Goal: Contribute content

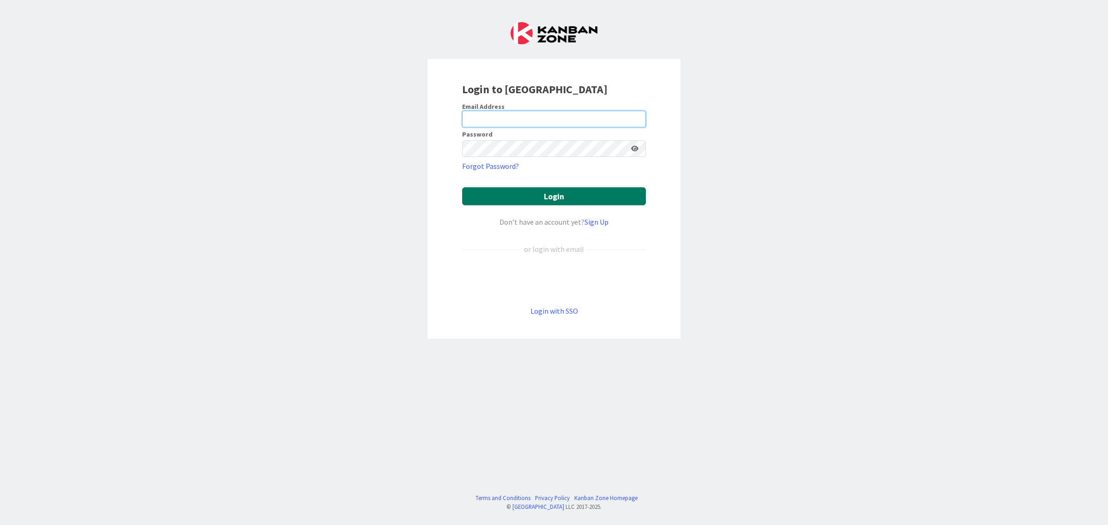
type input "[EMAIL_ADDRESS][DOMAIN_NAME]"
click at [562, 191] on button "Login" at bounding box center [554, 196] width 184 height 18
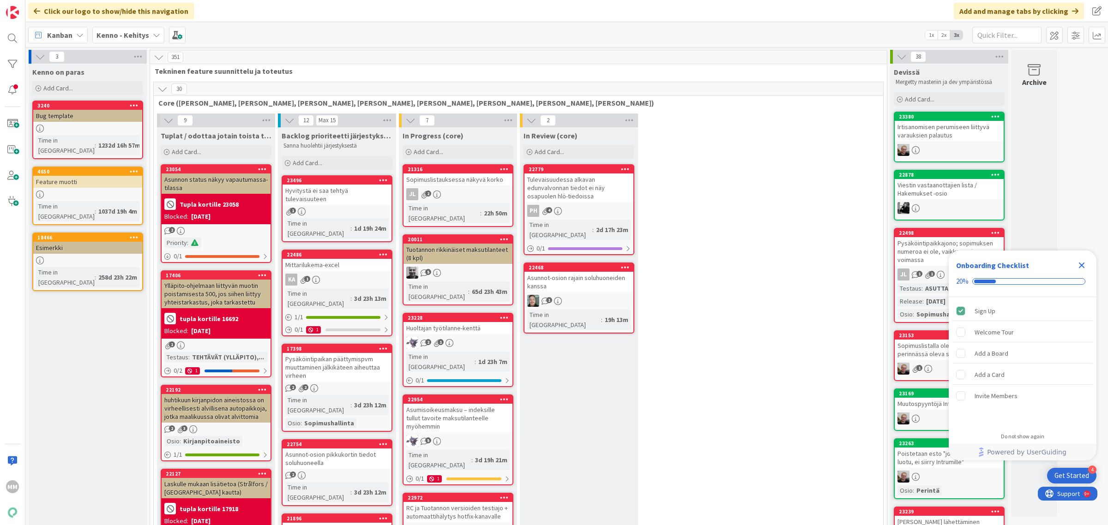
click at [1082, 264] on icon "Close Checklist" at bounding box center [1081, 265] width 11 height 11
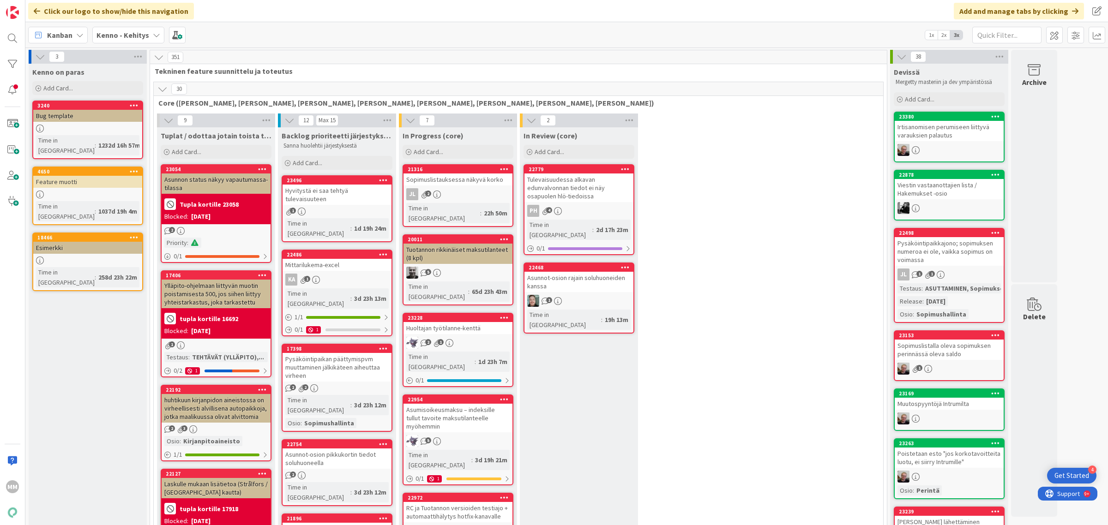
click at [123, 36] on b "Kenno - Kehitys" at bounding box center [122, 34] width 53 height 9
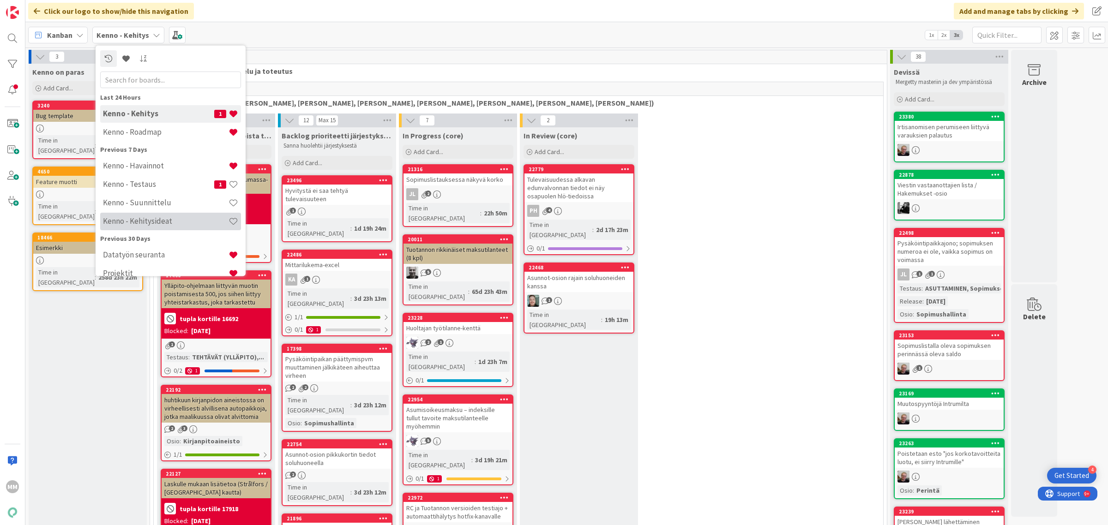
click at [164, 222] on h4 "Kenno - Kehitysideat" at bounding box center [166, 220] width 126 height 9
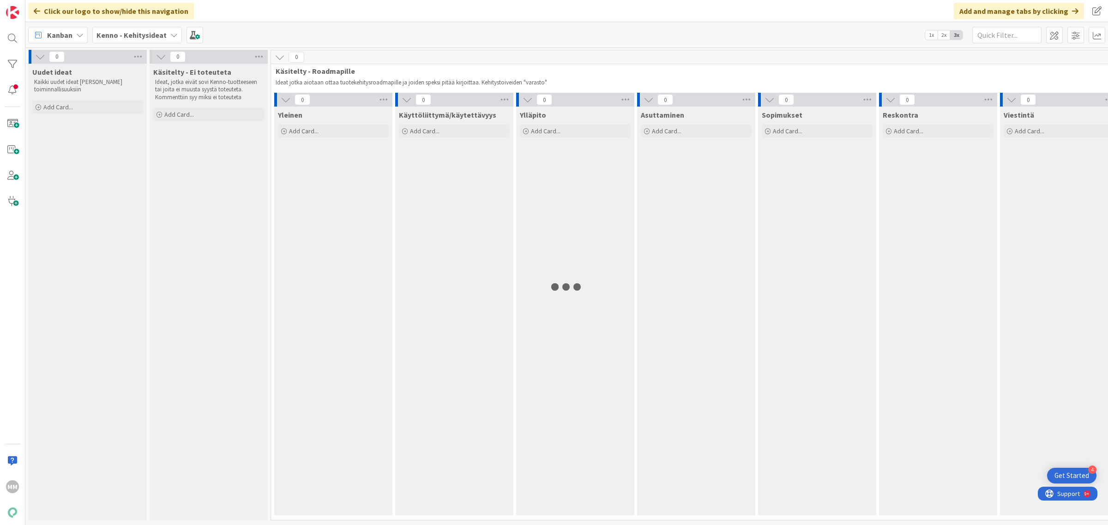
click at [150, 37] on b "Kenno - Kehitysideat" at bounding box center [131, 34] width 70 height 9
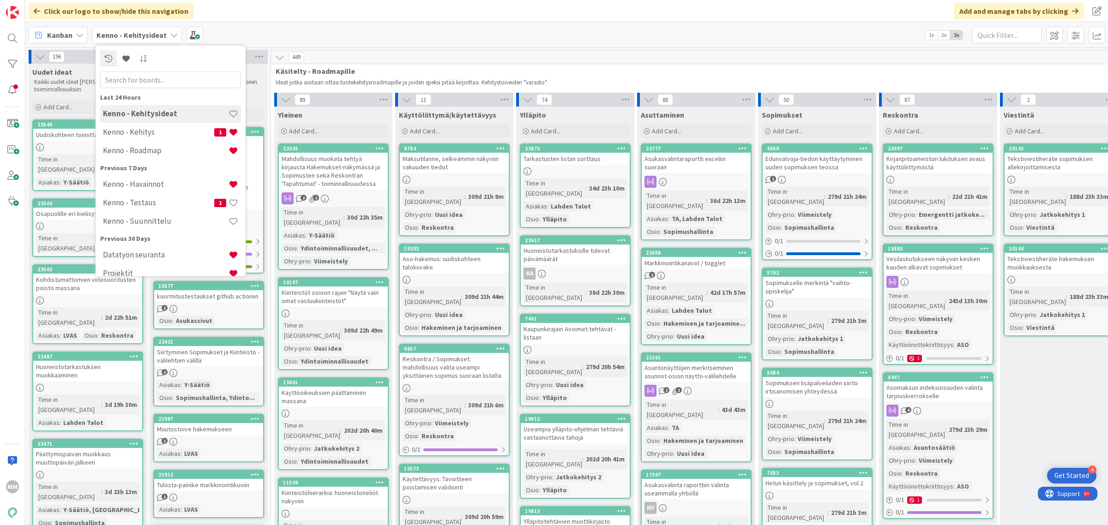
click at [155, 35] on b "Kenno - Kehitysideat" at bounding box center [131, 34] width 70 height 9
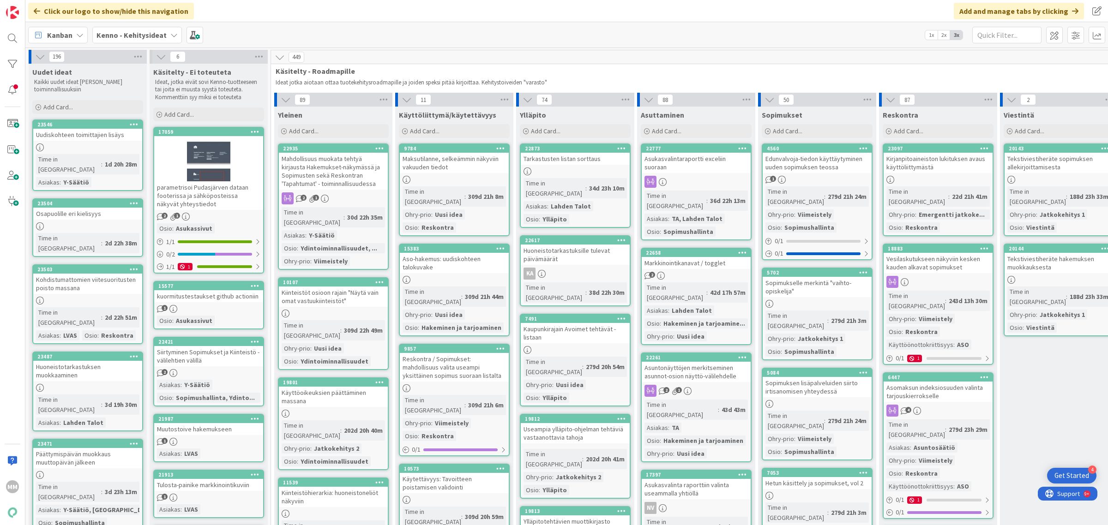
click at [162, 36] on b "Kenno - Kehitysideat" at bounding box center [131, 34] width 70 height 9
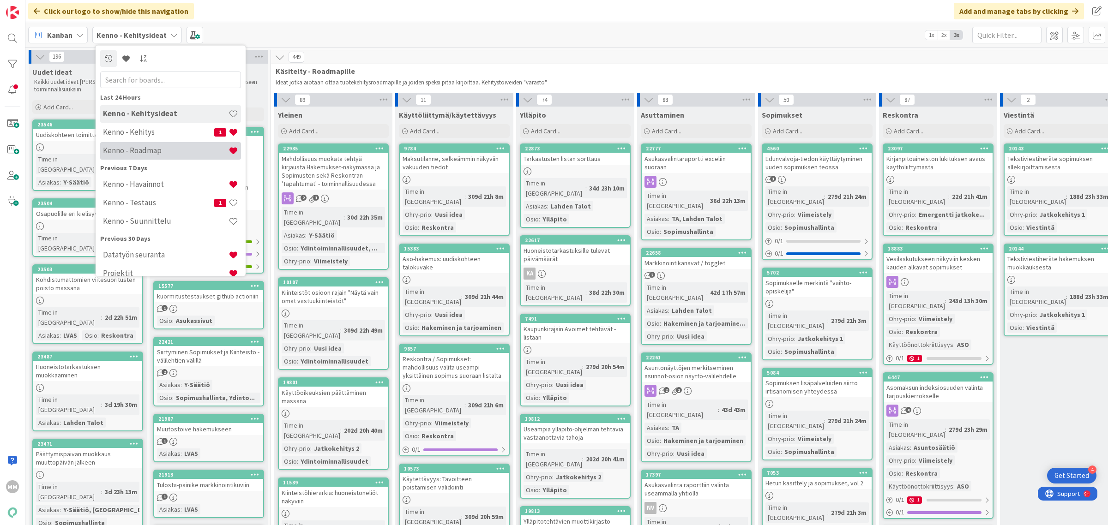
click at [168, 156] on div "Kenno - Roadmap" at bounding box center [170, 151] width 141 height 18
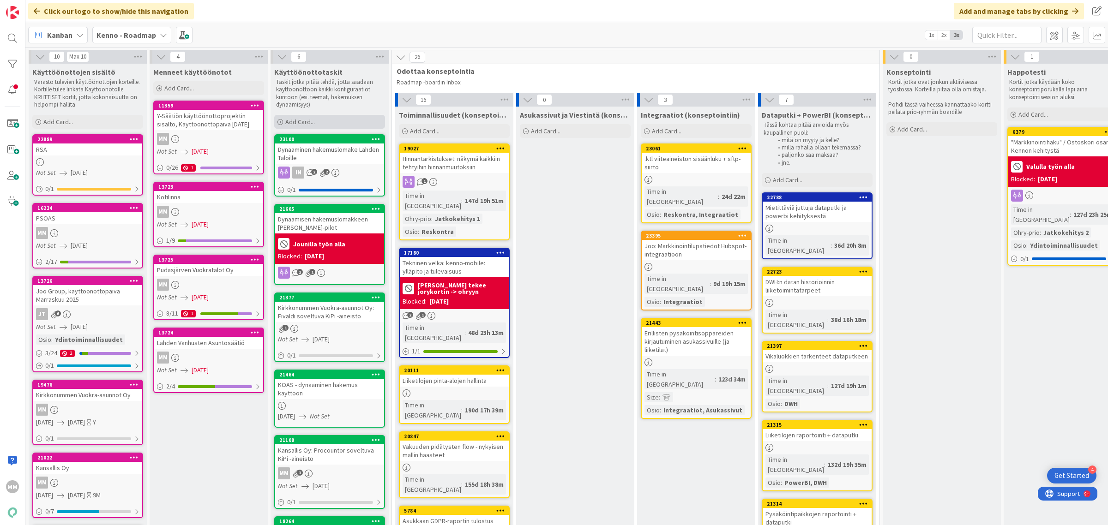
click at [301, 119] on span "Add Card..." at bounding box center [300, 122] width 30 height 8
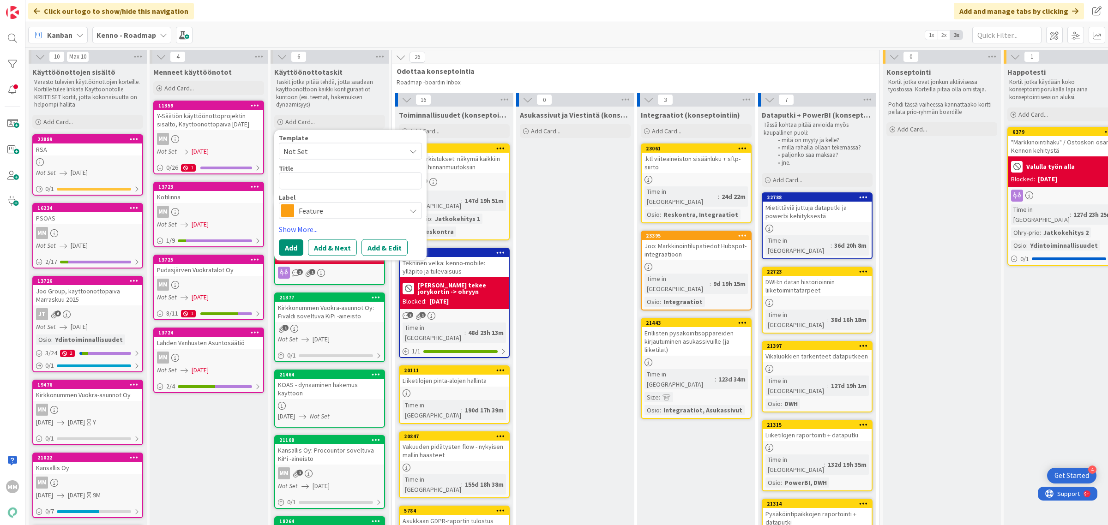
click at [339, 178] on textarea at bounding box center [350, 181] width 143 height 17
type textarea "x"
type textarea "I"
type textarea "x"
type textarea "In"
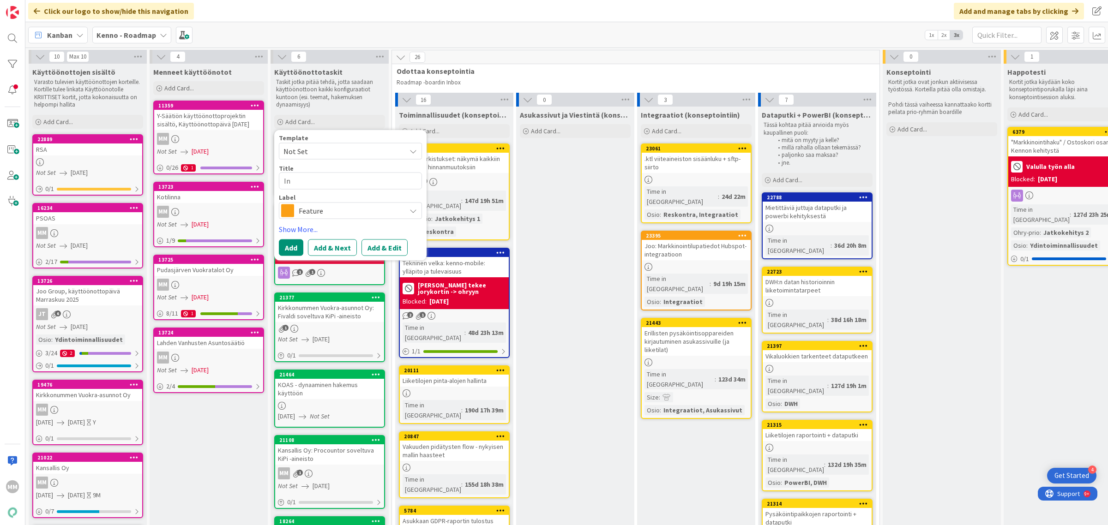
type textarea "x"
type textarea "Int"
type textarea "x"
type textarea "Intr"
type textarea "x"
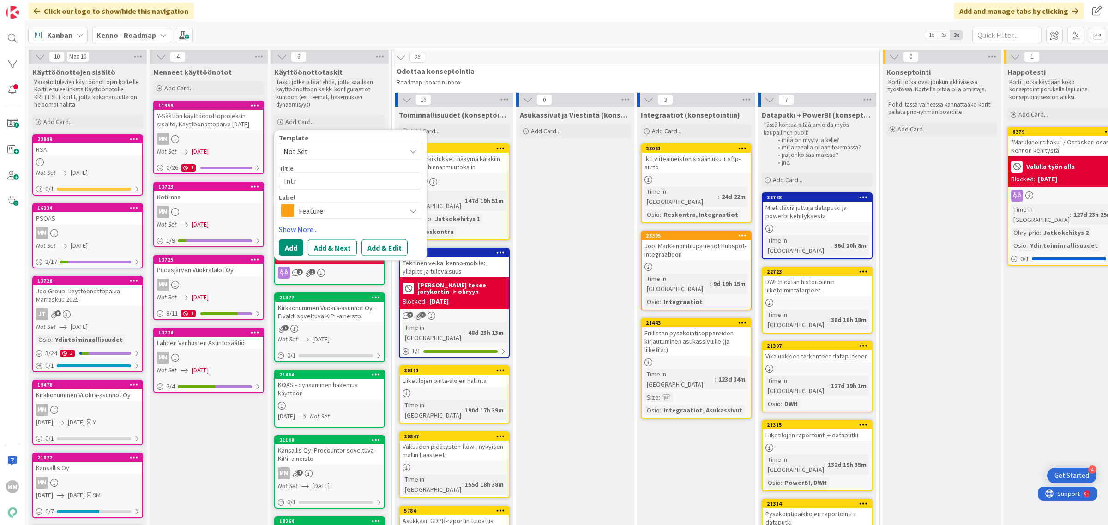
type textarea "Intru"
type textarea "x"
type textarea "Intrum"
type textarea "x"
type textarea "Intrumi"
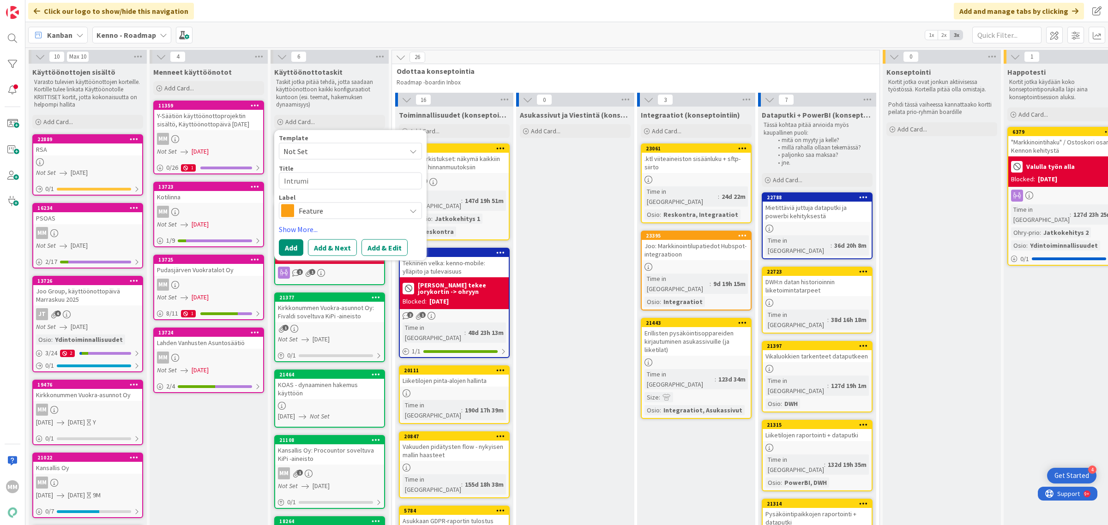
type textarea "x"
type textarea "Intrumin"
type textarea "x"
type textarea "Intrumin"
type textarea "x"
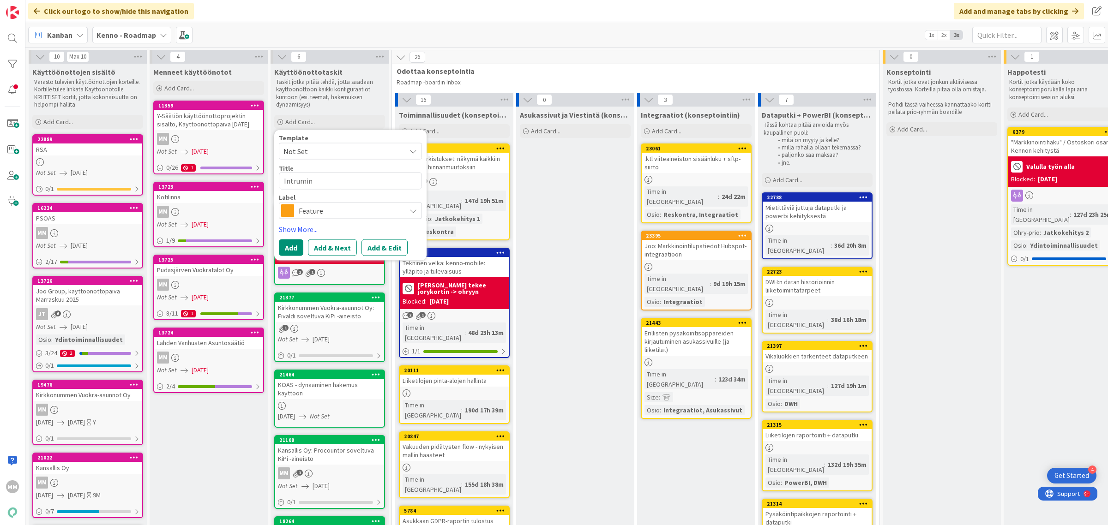
type textarea "Intrumin k"
type textarea "x"
type textarea "Intrumin kä"
type textarea "x"
type textarea "Intrumin käyt"
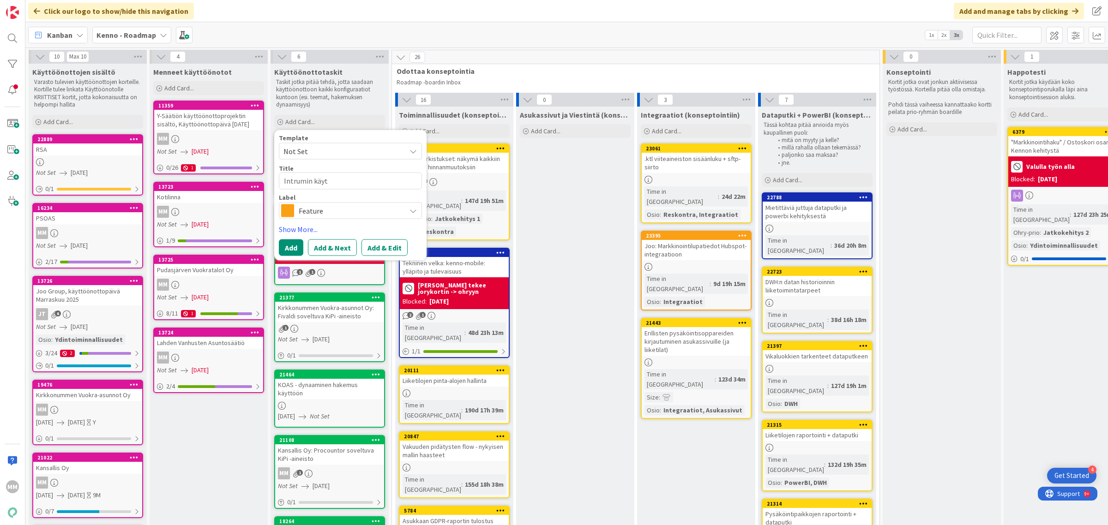
type textarea "x"
type textarea "Intrumin käyttö"
type textarea "x"
type textarea "Intrumin käyttöö"
type textarea "x"
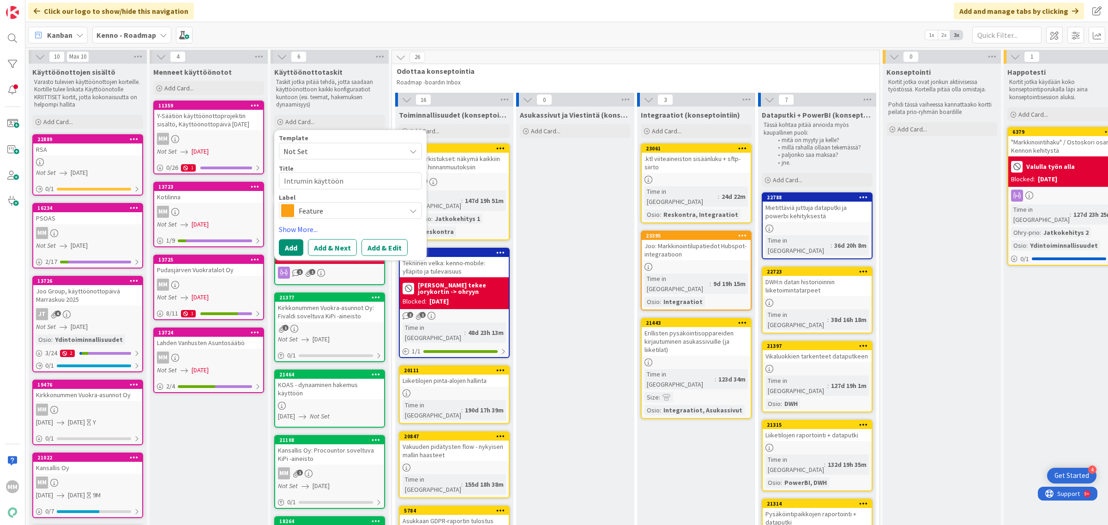
type textarea "Intrumin käyttööno"
type textarea "x"
type textarea "Intrumin käyttöönot"
type textarea "x"
type textarea "Intrumin käyttöönott"
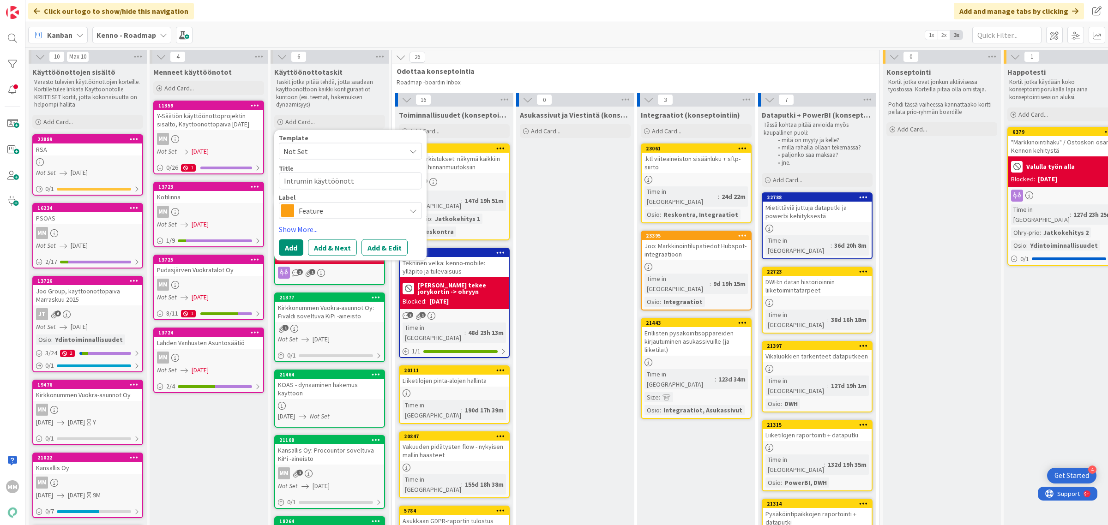
type textarea "x"
type textarea "Intrumin käyttöönotto"
type textarea "x"
type textarea "Intrumin käyttöönotto"
type textarea "x"
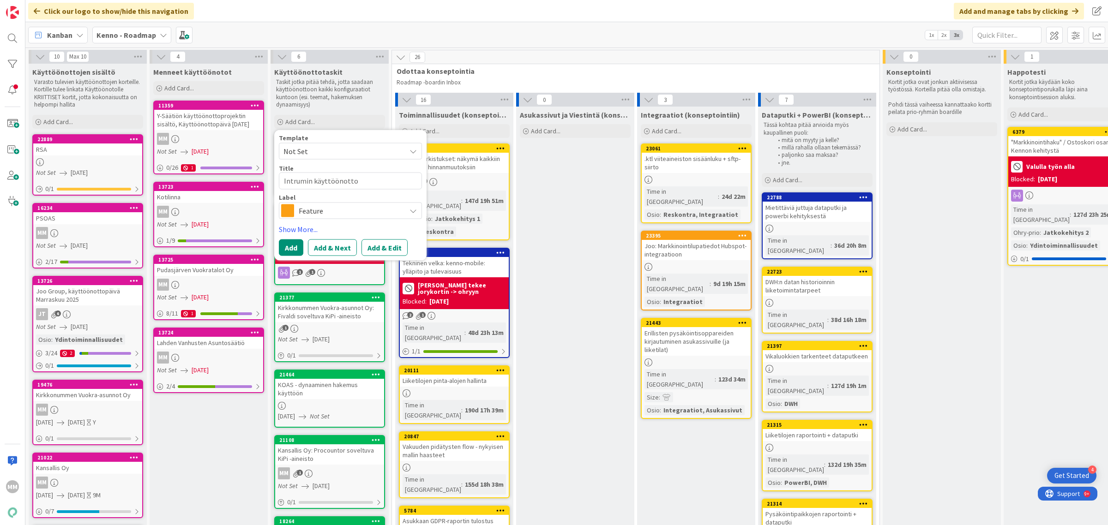
type textarea "Intrumin käyttöönotto P"
type textarea "x"
type textarea "Intrumin käyttöönotto Ps"
type textarea "x"
type textarea "Intrumin käyttöönotto Pso"
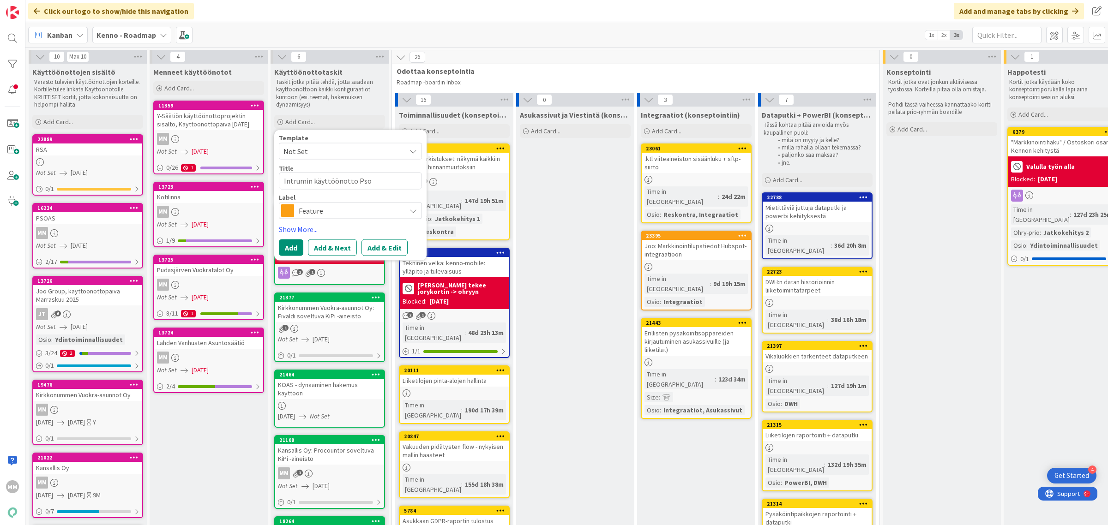
type textarea "x"
type textarea "Intrumin käyttöönotto Psoa"
type textarea "x"
type textarea "Intrumin käyttöönotto Psoas"
type textarea "x"
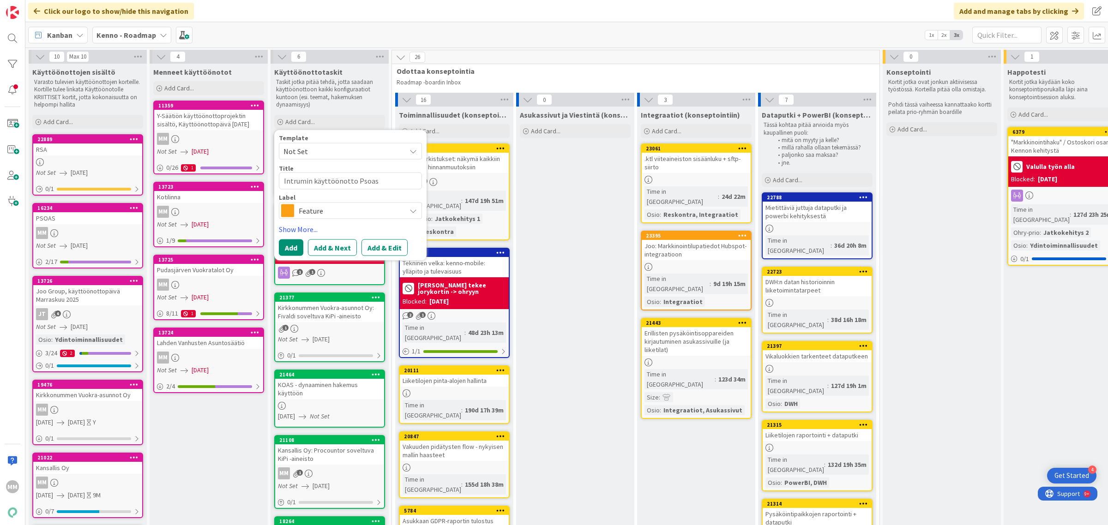
type textarea "P"
type textarea "x"
type textarea "Ps"
type textarea "x"
type textarea "Pso"
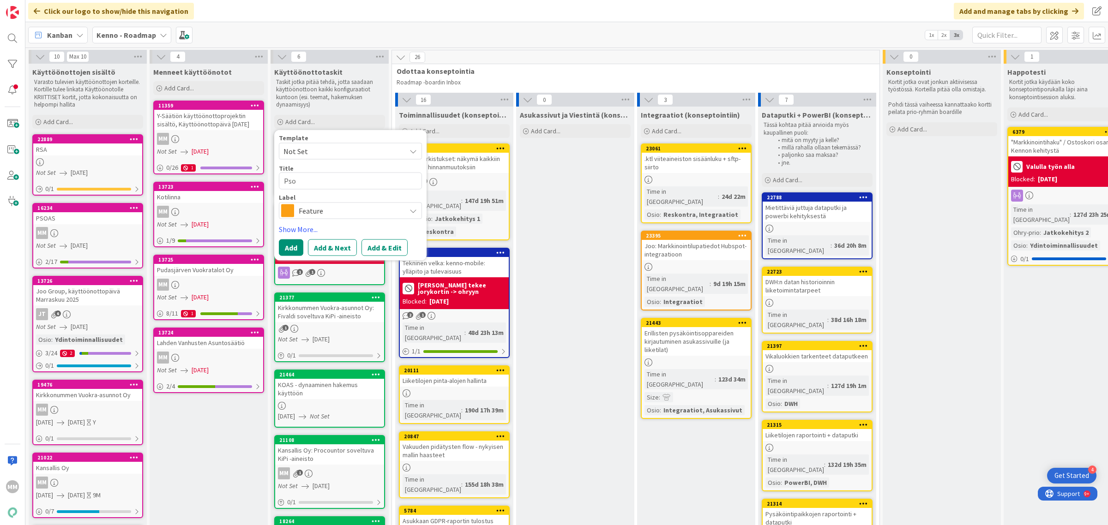
type textarea "x"
type textarea "Psoa"
type textarea "x"
type textarea "Psoas"
type textarea "x"
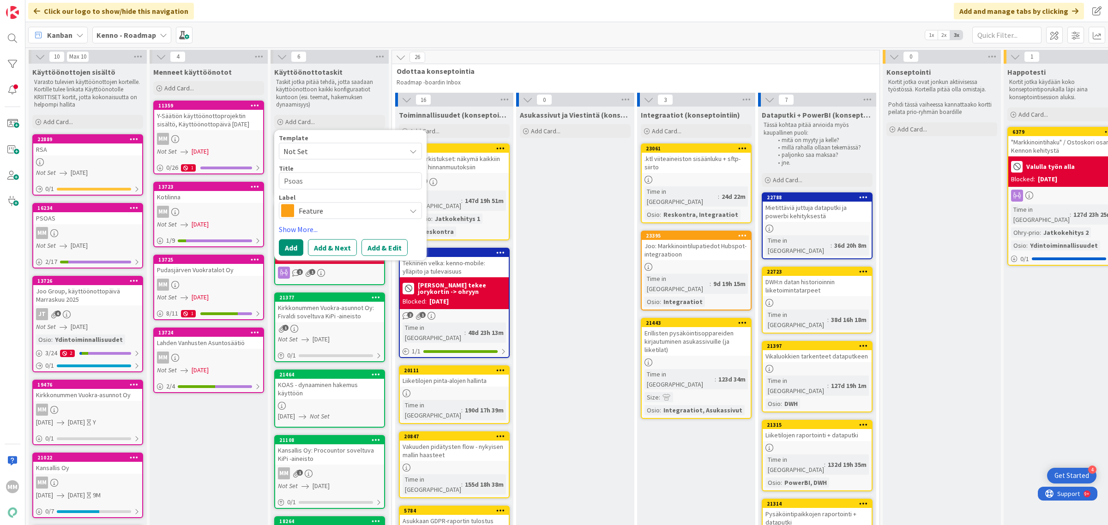
type textarea "Psoas"
type textarea "x"
type textarea "Psoas -"
type textarea "x"
type textarea "Psoas - I"
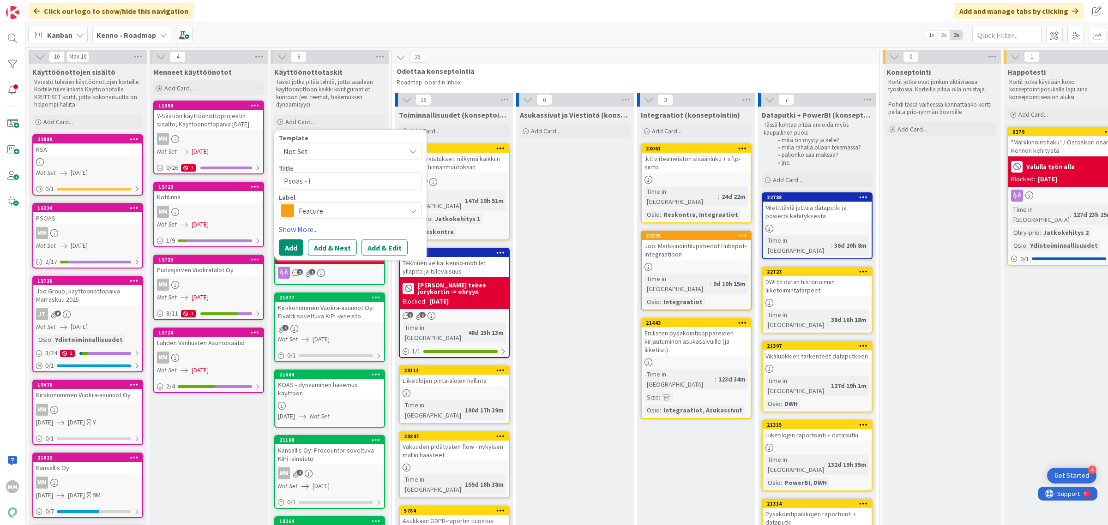
type textarea "x"
type textarea "Psoas - In"
type textarea "x"
type textarea "Psoas - Int"
type textarea "x"
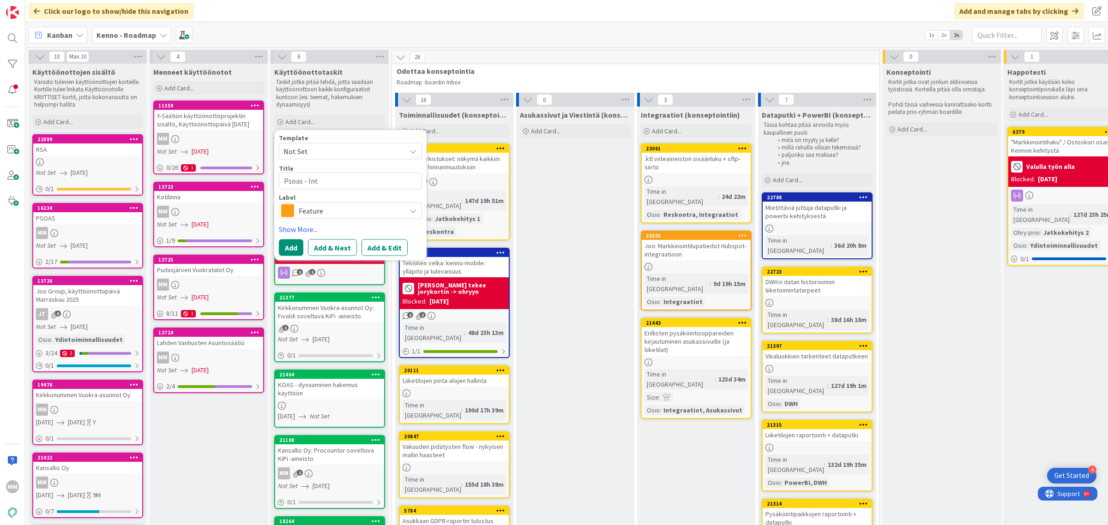
type textarea "Psoas - Intr"
type textarea "x"
type textarea "Psoas - Intru"
type textarea "x"
type textarea "Psoas - Intrum"
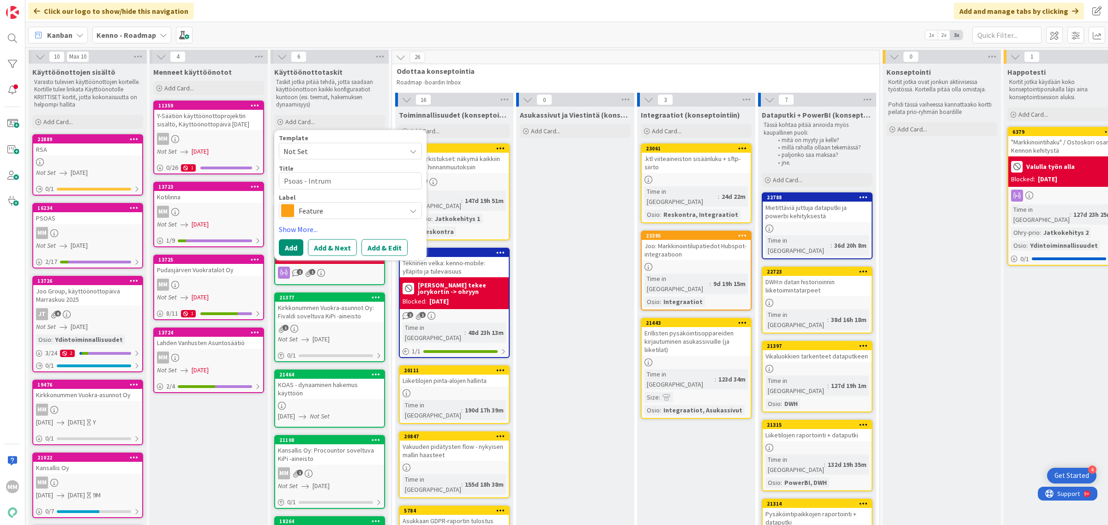
type textarea "x"
type textarea "Psoas - Intrumi"
type textarea "x"
type textarea "Psoas - Intrumin"
type textarea "x"
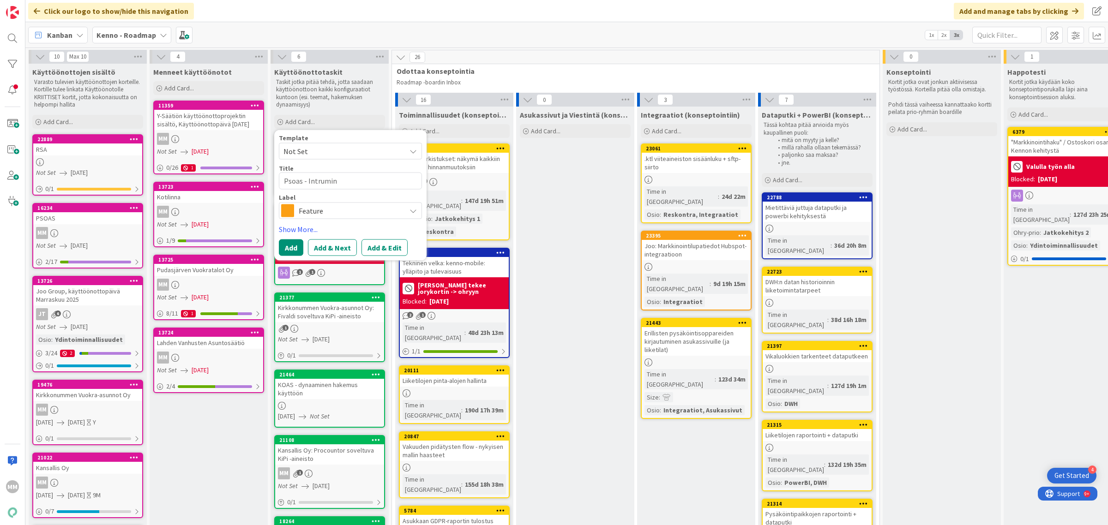
type textarea "Psoas - Intrumin"
type textarea "x"
type textarea "Psoas - Intrumin kä"
type textarea "x"
type textarea "Psoas - Intrumin käy"
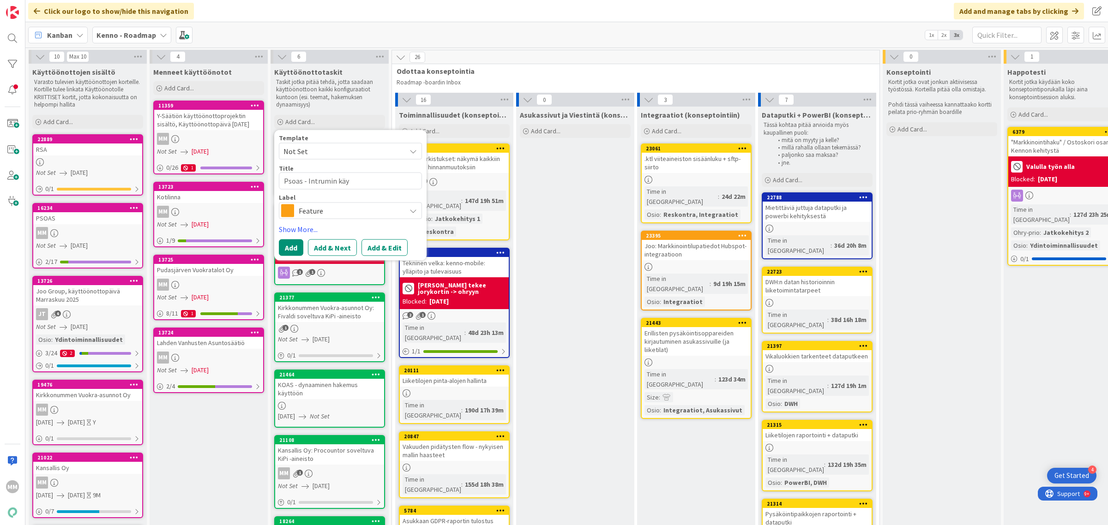
type textarea "x"
type textarea "Psoas - Intrumin käyt"
type textarea "x"
type textarea "Psoas - Intrumin käytt"
type textarea "x"
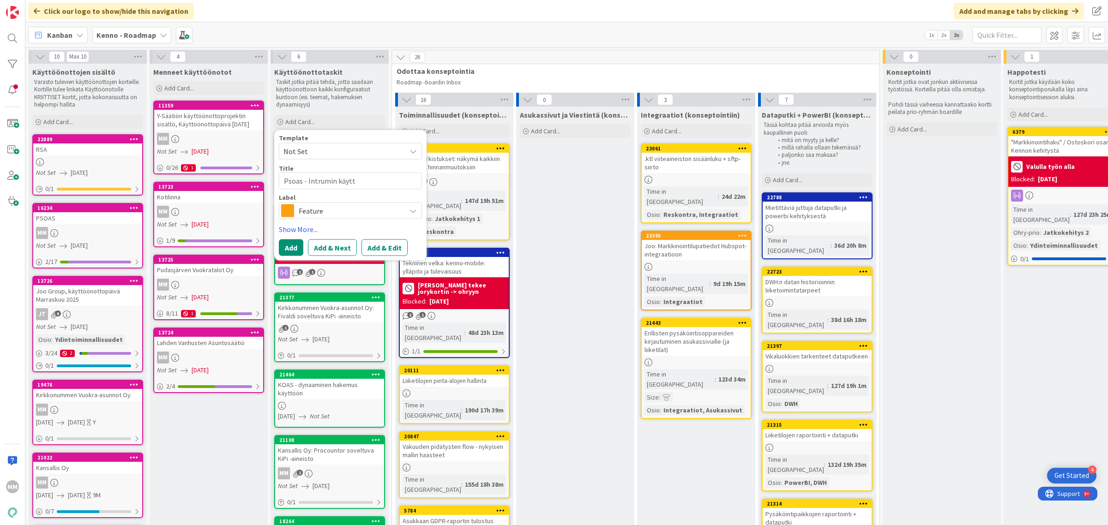
type textarea "Psoas - Intrumin käyttö"
type textarea "x"
type textarea "Psoas - Intrumin käyttöö"
type textarea "x"
type textarea "Psoas - Intrumin käyttöön"
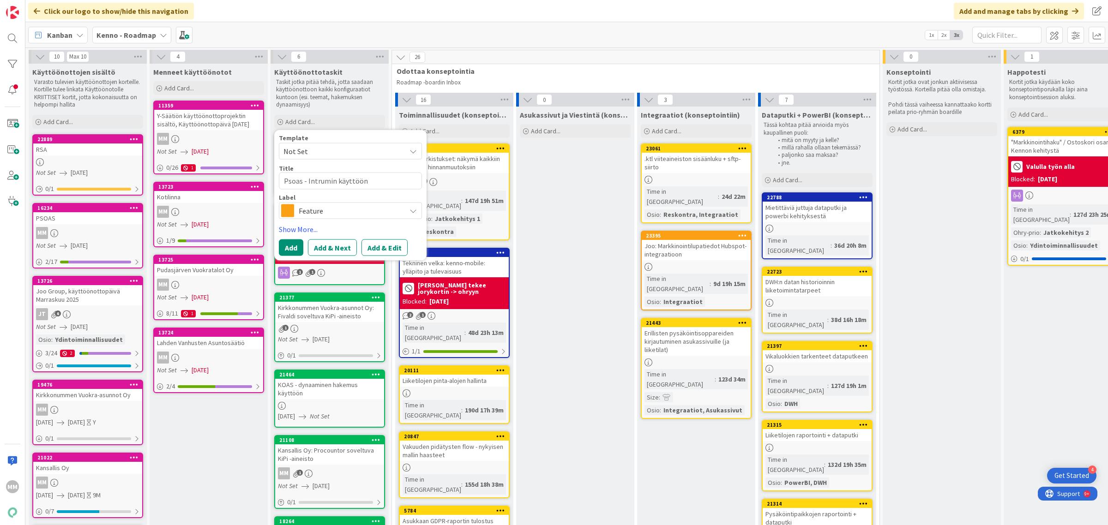
type textarea "x"
type textarea "Psoas - Intrumin käyttööno"
type textarea "x"
type textarea "Psoas - Intrumin käyttöönot"
type textarea "x"
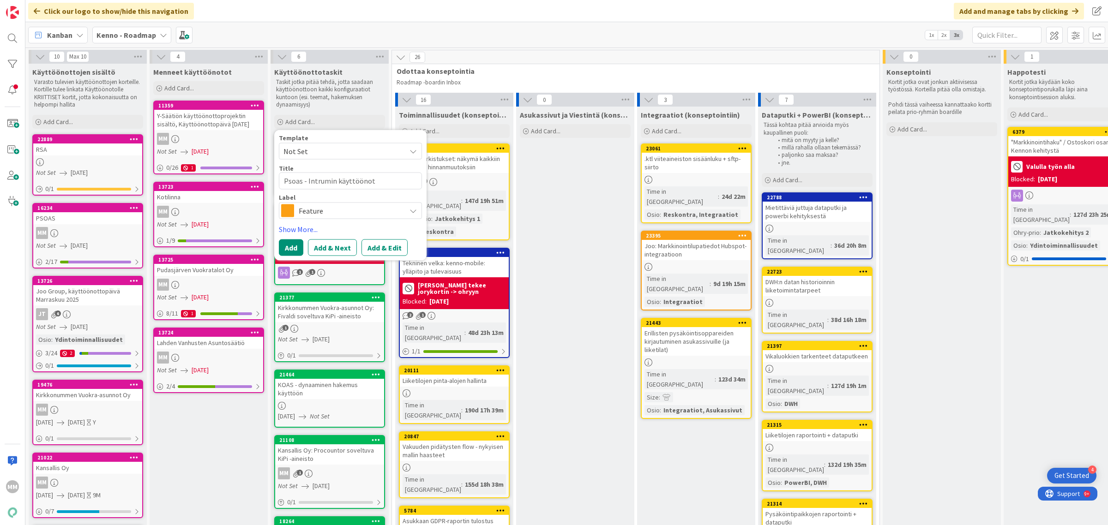
type textarea "Psoas - Intrumin käyttöönott"
type textarea "x"
type textarea "Psoas - Intrumin käyttöönotto"
click at [365, 210] on span "Feature" at bounding box center [350, 210] width 102 height 13
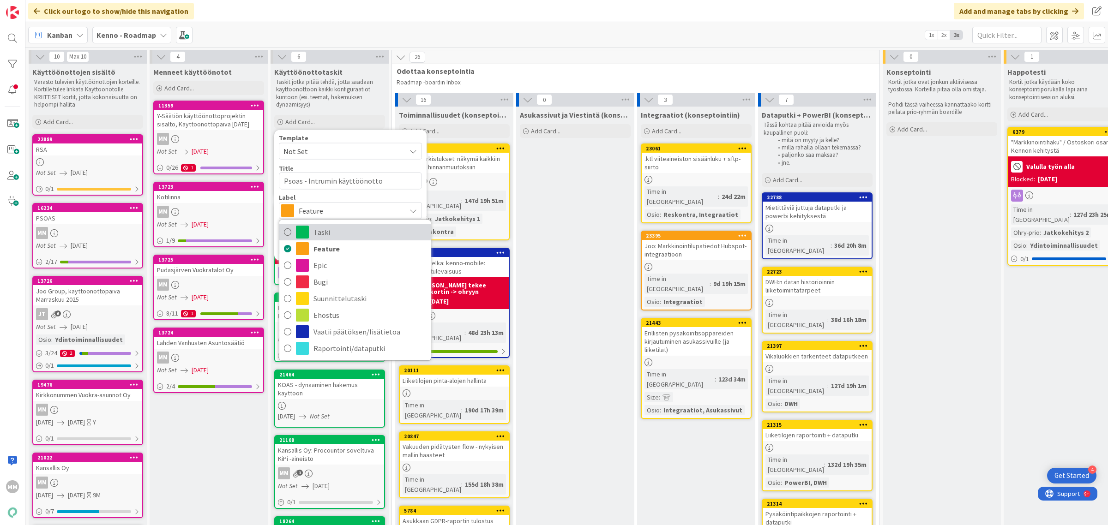
click at [360, 228] on span "Taski" at bounding box center [369, 232] width 113 height 14
type textarea "x"
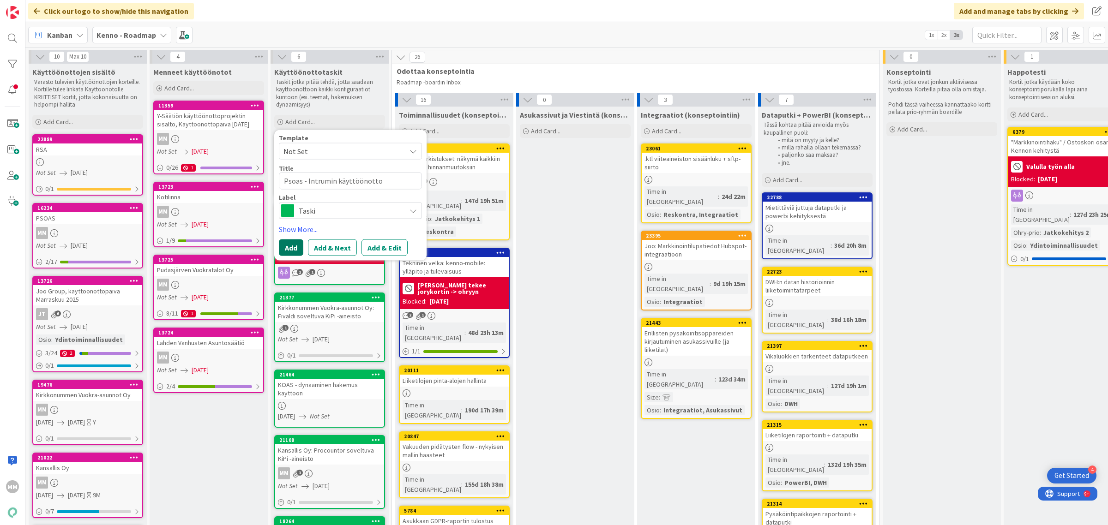
click at [291, 252] on button "Add" at bounding box center [291, 247] width 24 height 17
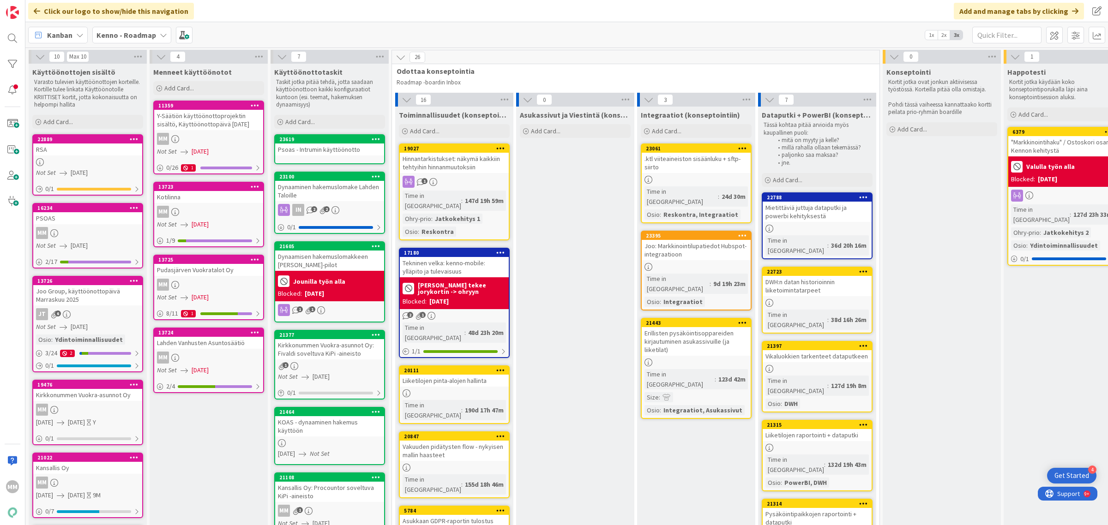
click at [355, 155] on div "Psoas - Intrumin käyttöönotto" at bounding box center [329, 150] width 109 height 12
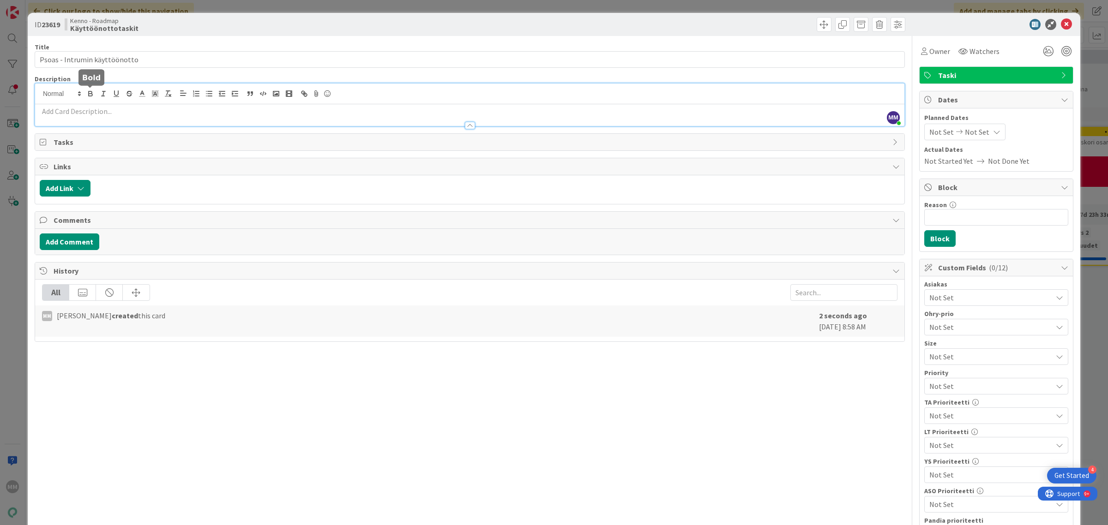
click at [91, 96] on div "MM [PERSON_NAME] just joined" at bounding box center [469, 105] width 869 height 42
click at [91, 118] on div at bounding box center [469, 121] width 869 height 10
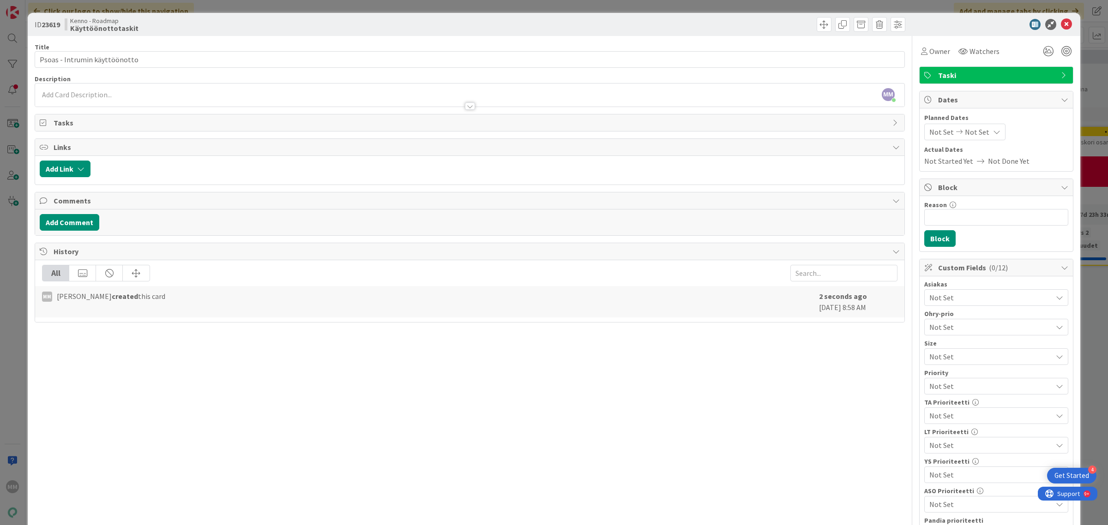
click at [77, 95] on p at bounding box center [470, 95] width 860 height 11
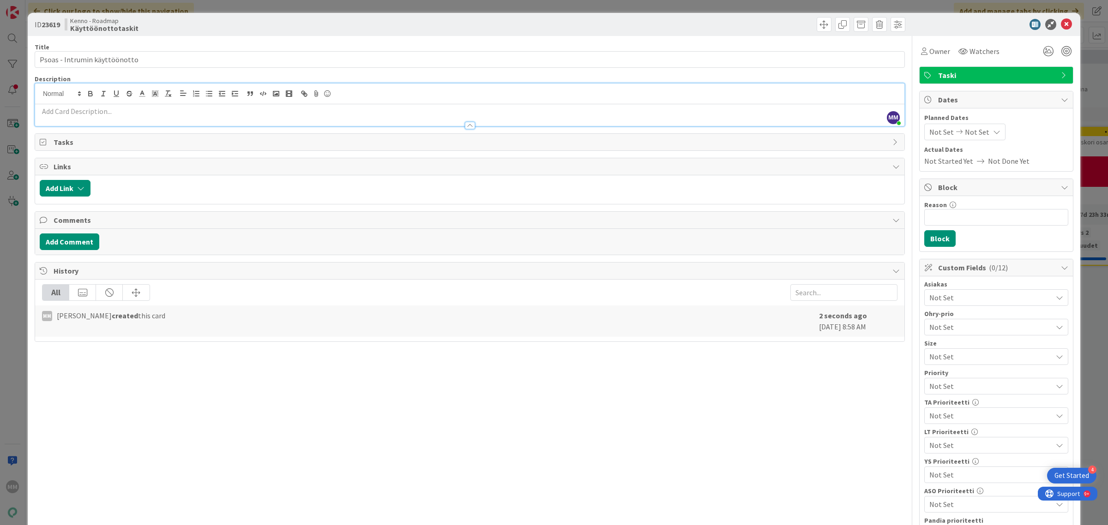
click at [91, 114] on p at bounding box center [470, 111] width 860 height 11
